Goal: Task Accomplishment & Management: Complete application form

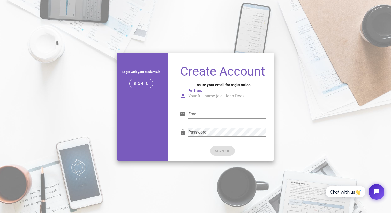
click at [208, 97] on input "Full Name" at bounding box center [226, 96] width 77 height 8
type input "[PERSON_NAME]"
click at [198, 114] on input "Email" at bounding box center [226, 114] width 77 height 8
type input "[EMAIL_ADDRESS][DOMAIN_NAME]"
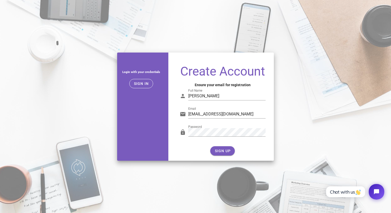
click at [252, 145] on form "Full Name [PERSON_NAME] Email [EMAIL_ADDRESS][DOMAIN_NAME] Password SIGN UP" at bounding box center [223, 120] width 86 height 71
click at [226, 152] on span "SIGN UP" at bounding box center [222, 151] width 16 height 4
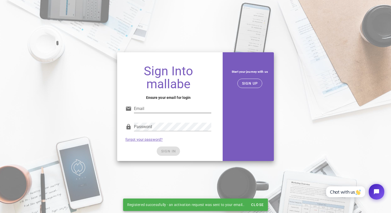
click at [172, 109] on input "Email" at bounding box center [172, 109] width 77 height 8
type input "[EMAIL_ADDRESS][DOMAIN_NAME]"
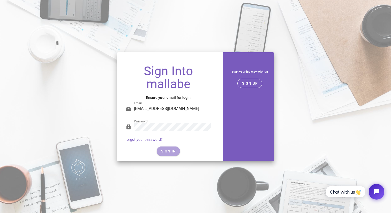
click at [167, 152] on span "SIGN IN" at bounding box center [168, 151] width 15 height 4
